Goal: Navigation & Orientation: Find specific page/section

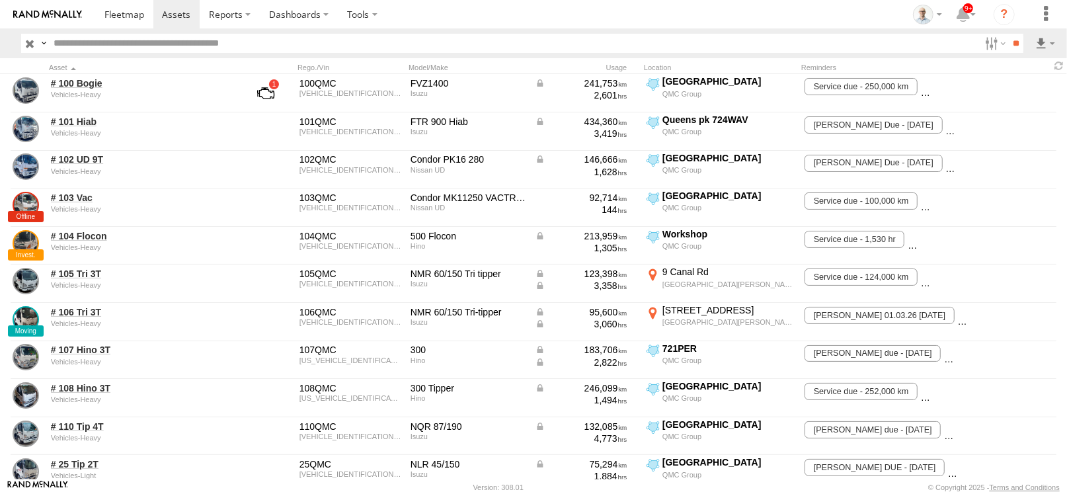
scroll to position [727, 0]
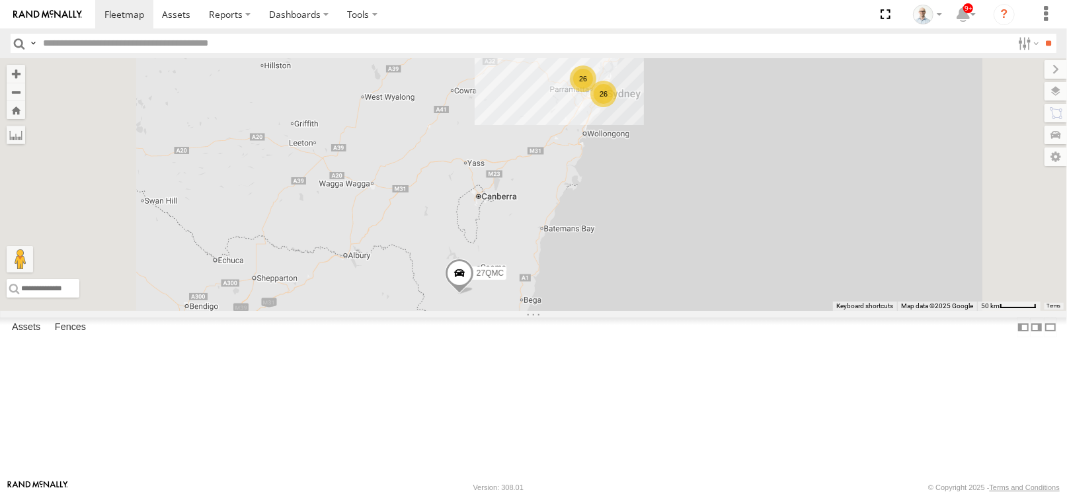
click at [786, 177] on div "26 26 27QMC" at bounding box center [533, 184] width 1067 height 252
click at [617, 107] on div "26" at bounding box center [603, 94] width 26 height 26
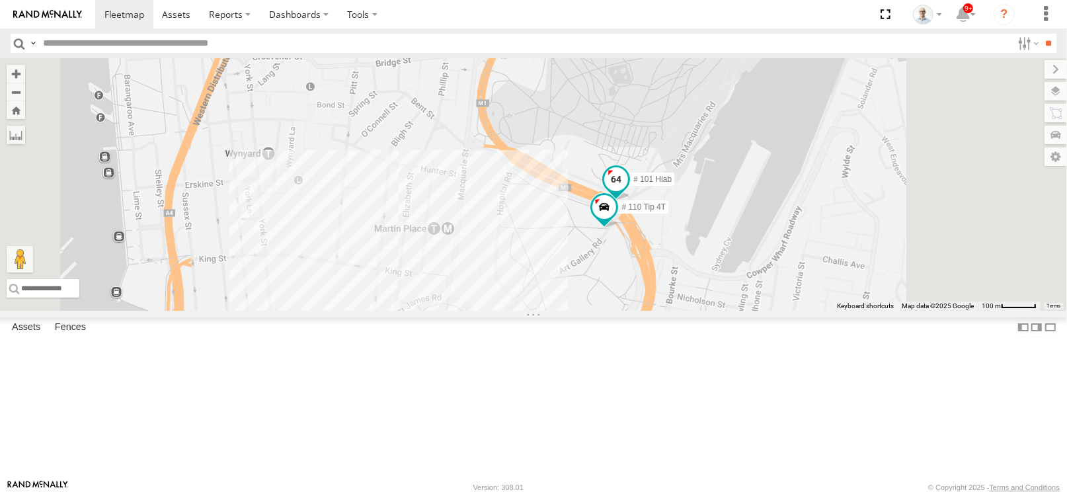
click at [628, 191] on span at bounding box center [616, 179] width 24 height 24
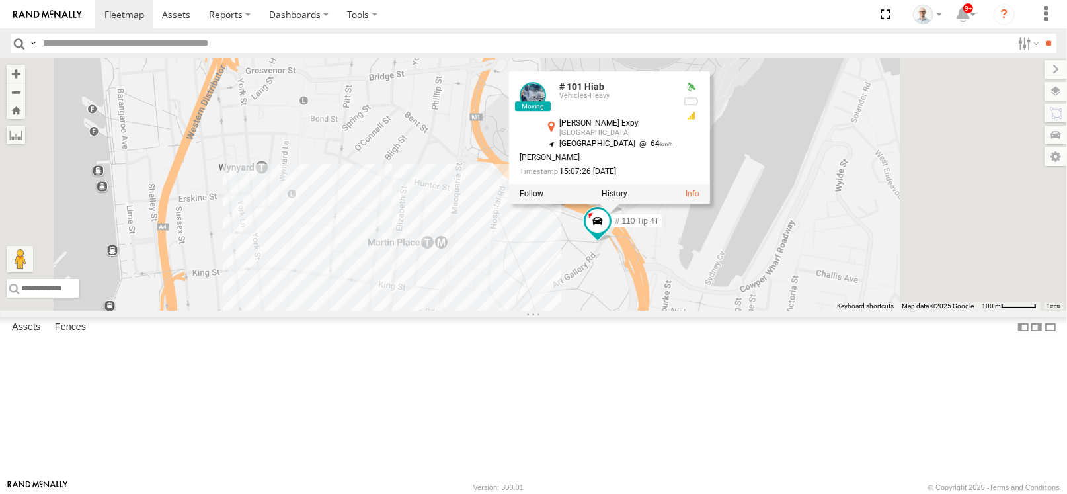
drag, startPoint x: 845, startPoint y: 330, endPoint x: 837, endPoint y: 345, distance: 16.8
click at [837, 311] on div "27QMC 10 QMC Pat 07QMC-Spare Beloka-EKV93V 19QMC Workshop 05QMC [PERSON_NAME] B…" at bounding box center [533, 184] width 1067 height 252
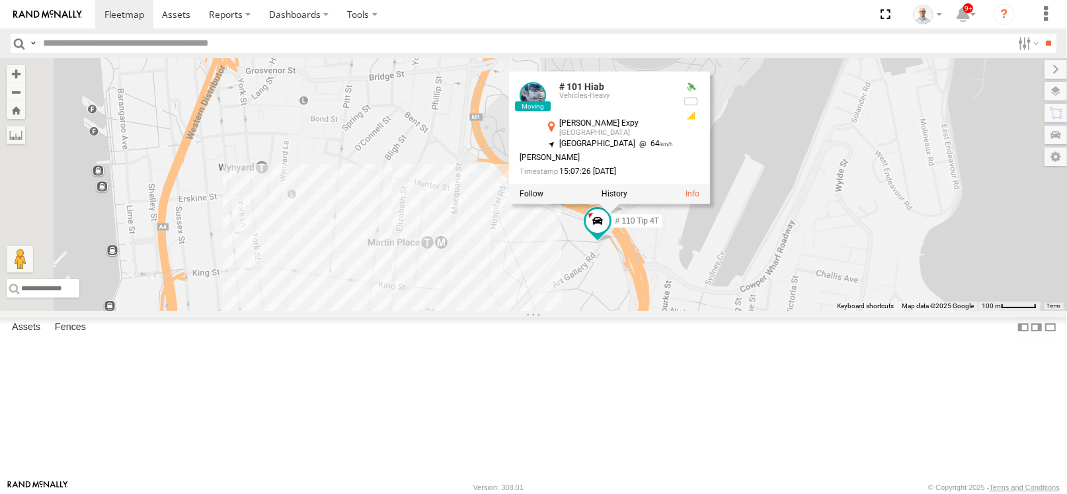
click at [829, 311] on div "27QMC 10 QMC Pat 07QMC-Spare Beloka-EKV93V 19QMC Workshop 05QMC [PERSON_NAME] B…" at bounding box center [533, 184] width 1067 height 252
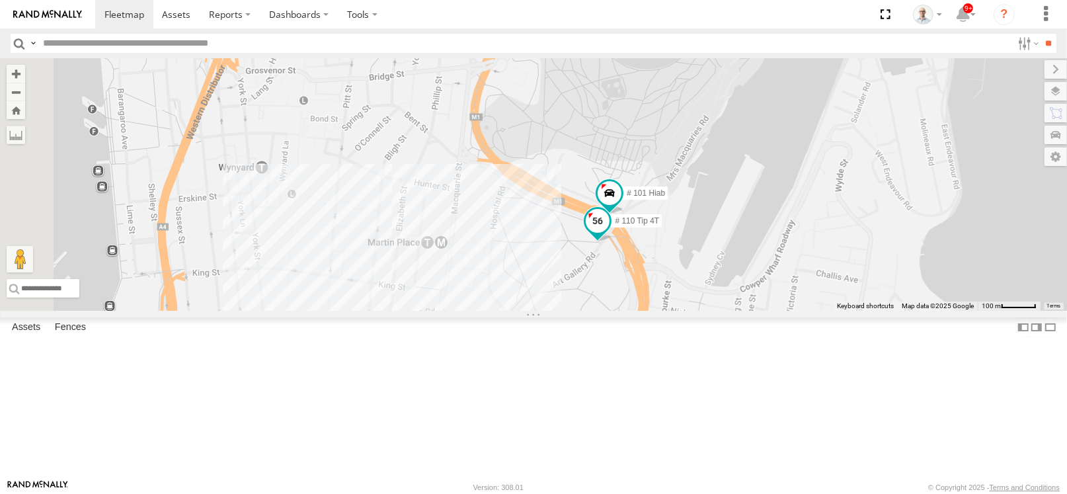
click at [609, 233] on span at bounding box center [598, 221] width 24 height 24
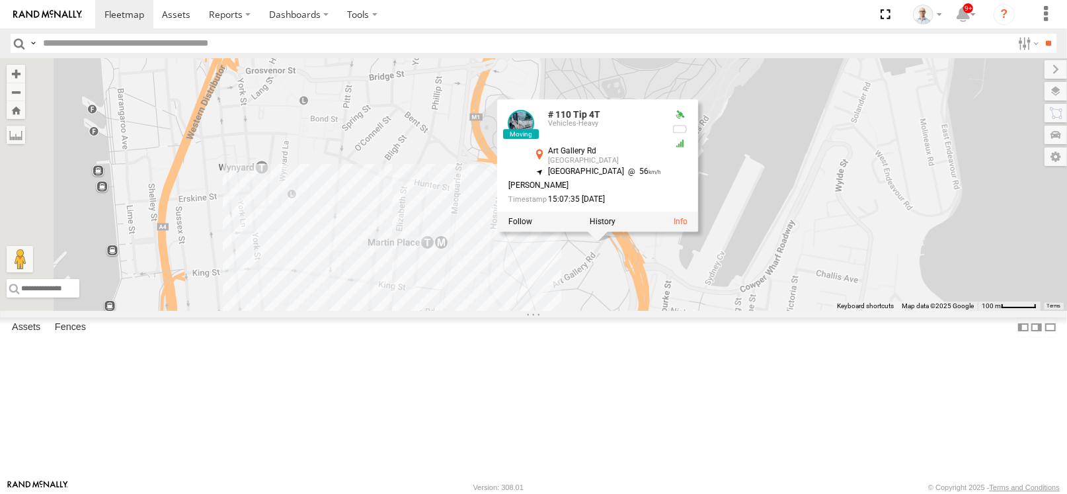
click at [814, 311] on div "27QMC 10 QMC Pat 07QMC-Spare Beloka-EKV93V 19QMC Workshop 05QMC [PERSON_NAME] B…" at bounding box center [533, 184] width 1067 height 252
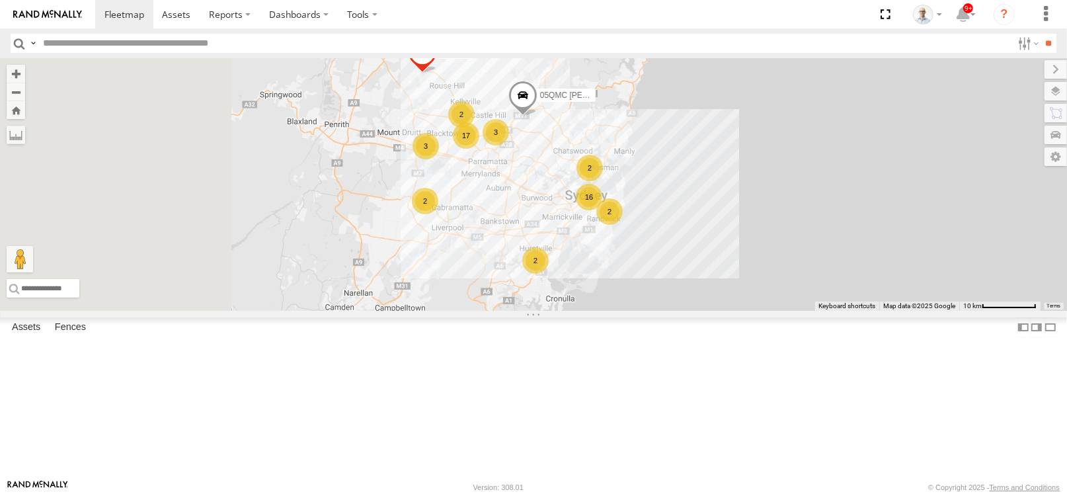
drag, startPoint x: 443, startPoint y: 182, endPoint x: 660, endPoint y: 225, distance: 221.6
click at [509, 145] on div "3" at bounding box center [495, 132] width 26 height 26
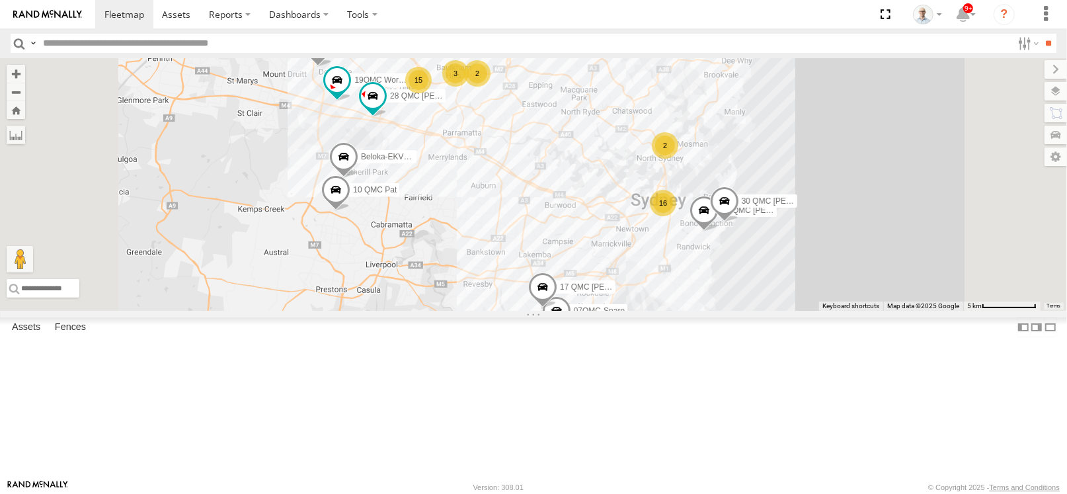
drag, startPoint x: 751, startPoint y: 167, endPoint x: 671, endPoint y: 256, distance: 120.3
click at [671, 256] on div "05QMC [PERSON_NAME] 16 10 QMC Pat 07QMC-Spare 15 21 QMC Pat Junior 2 Beloka-EKV…" at bounding box center [533, 184] width 1067 height 252
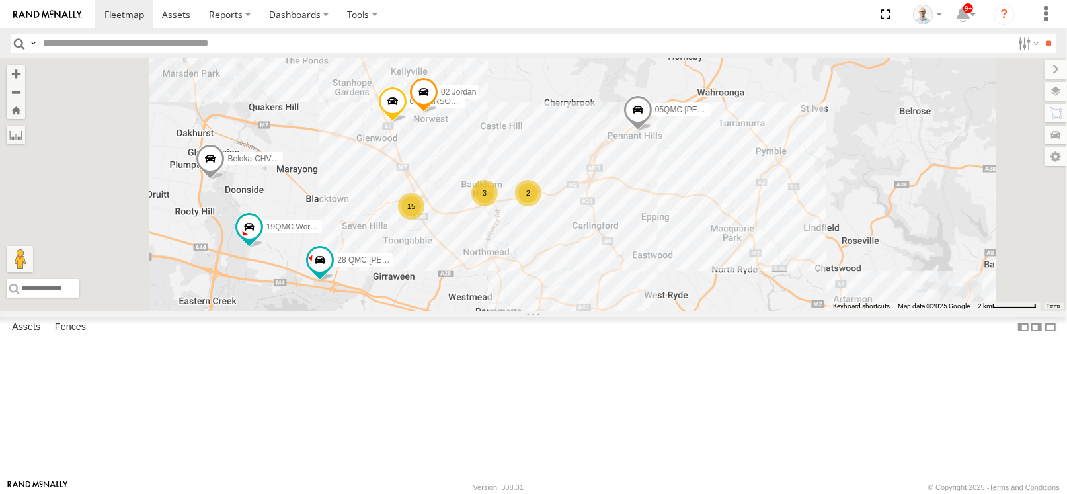
drag, startPoint x: 520, startPoint y: 171, endPoint x: 584, endPoint y: 280, distance: 126.5
click at [584, 280] on div "05QMC [PERSON_NAME] 10 QMC Pat 07QMC-Spare 21 QMC Pat Junior Beloka-EKV93V 19QM…" at bounding box center [533, 184] width 1067 height 252
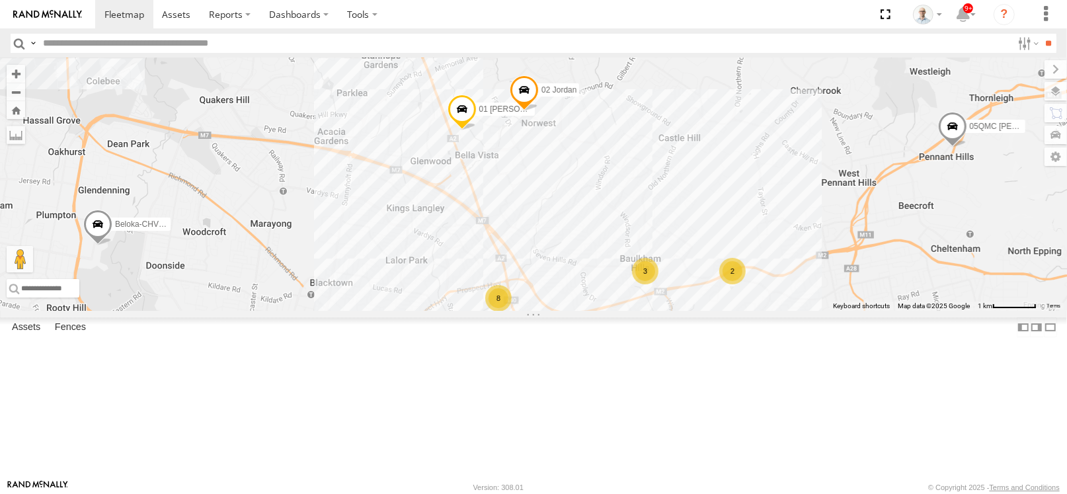
drag, startPoint x: 570, startPoint y: 254, endPoint x: 645, endPoint y: 358, distance: 128.8
click at [625, 311] on div "05QMC [PERSON_NAME] 10 QMC Pat 07QMC-Spare 21 QMC Pat Junior Beloka-EKV93V 19QM…" at bounding box center [533, 184] width 1067 height 252
